Goal: Transaction & Acquisition: Purchase product/service

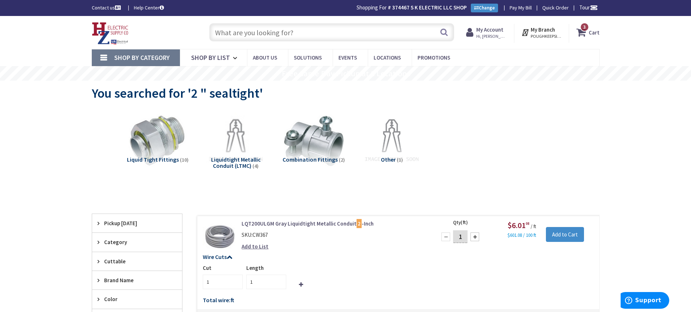
click at [581, 32] on icon at bounding box center [582, 32] width 12 height 13
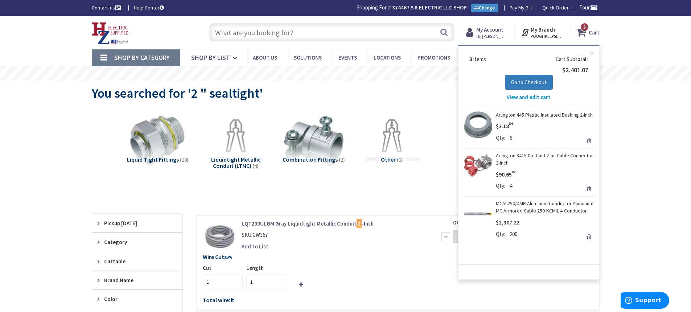
click at [526, 84] on span "Go to Checkout" at bounding box center [529, 82] width 36 height 7
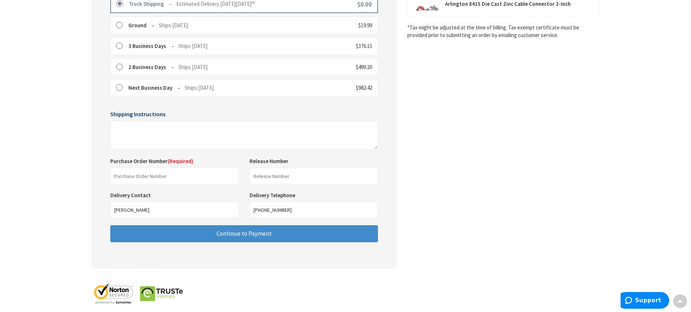
scroll to position [226, 0]
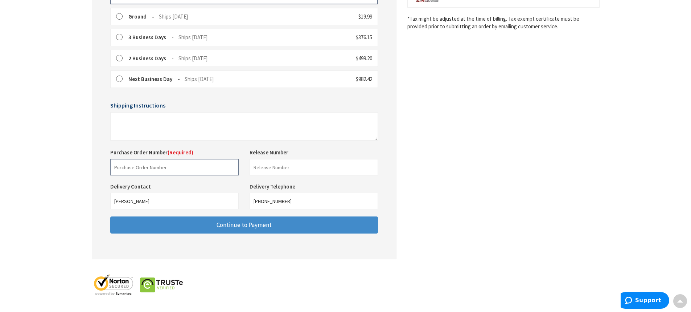
click at [169, 169] on input "text" at bounding box center [174, 167] width 128 height 16
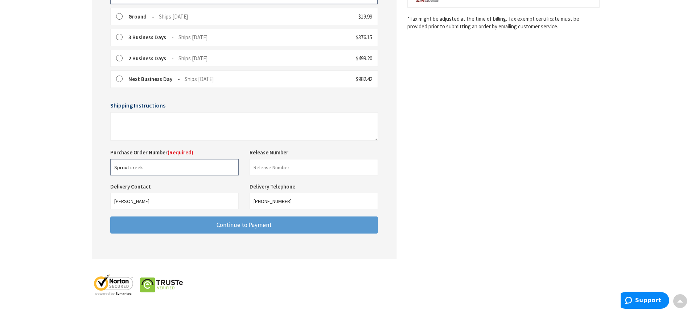
type input "Sprout creek"
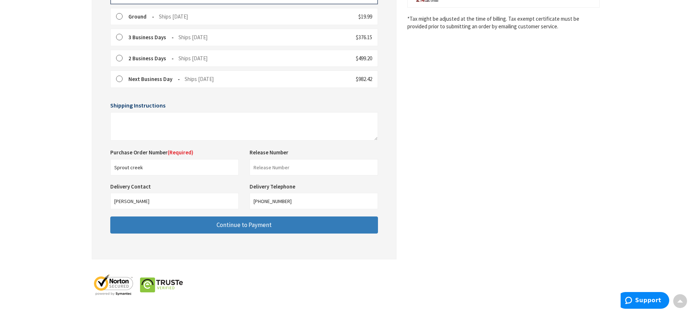
click at [253, 227] on span "Continue to Payment" at bounding box center [244, 224] width 55 height 8
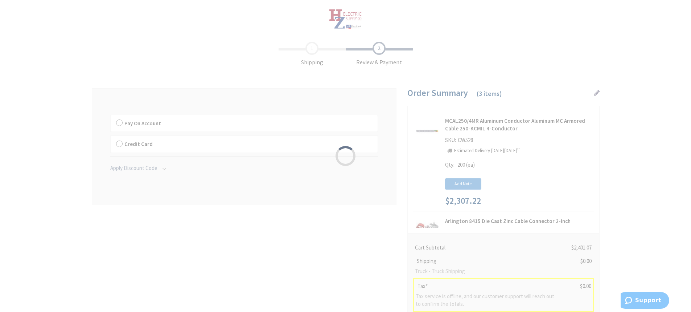
click at [119, 124] on div "Please wait..." at bounding box center [345, 156] width 691 height 312
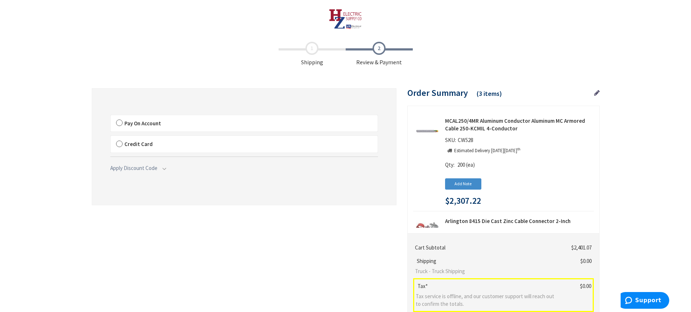
click at [119, 124] on label "Pay On Account" at bounding box center [244, 123] width 267 height 17
click at [111, 116] on input "Pay On Account" at bounding box center [111, 116] width 0 height 0
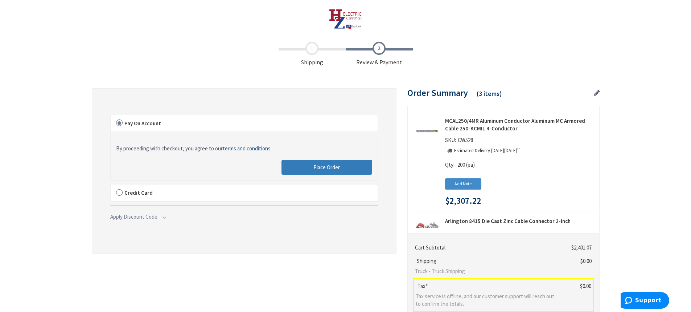
click at [350, 168] on button "Place Order" at bounding box center [326, 167] width 91 height 15
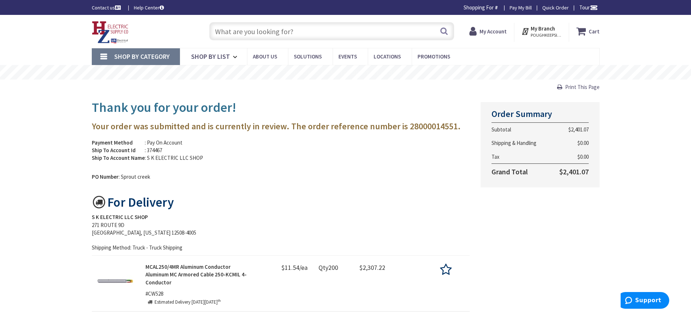
type input "[PERSON_NAME] Corners Rd, [GEOGRAPHIC_DATA], [GEOGRAPHIC_DATA]"
